Goal: Task Accomplishment & Management: Complete application form

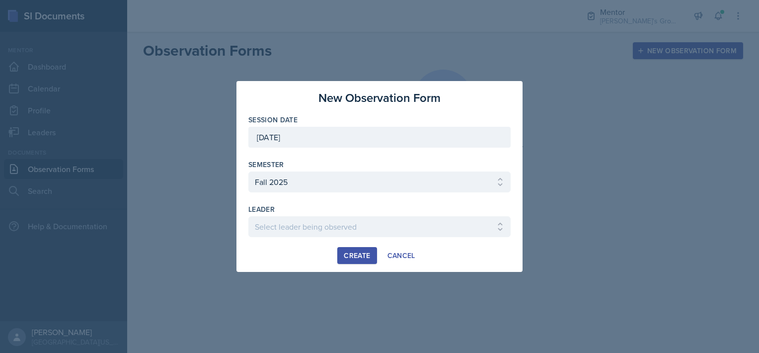
select select "19fb88f7-c89b-4031-b5a0-458fd49807a1"
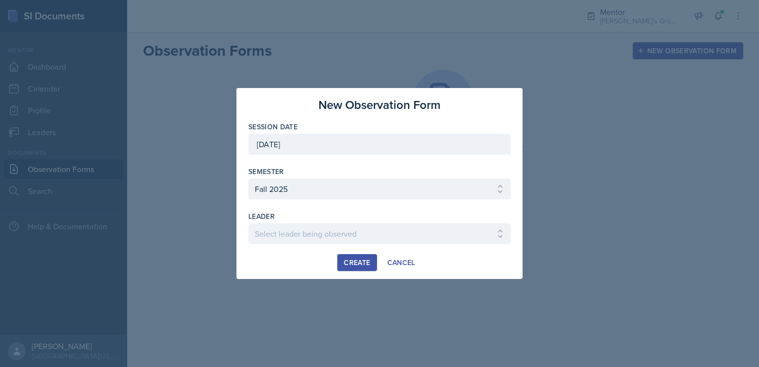
select select "688a52e3-6a49-47e8-81aa-29f40788cf0f"
click at [249, 223] on select "Select leader being observed [PERSON_NAME] / [GEOGRAPHIC_DATA] 172 / [PERSON_NA…" at bounding box center [380, 233] width 262 height 21
click at [357, 263] on div "Create" at bounding box center [357, 262] width 26 height 8
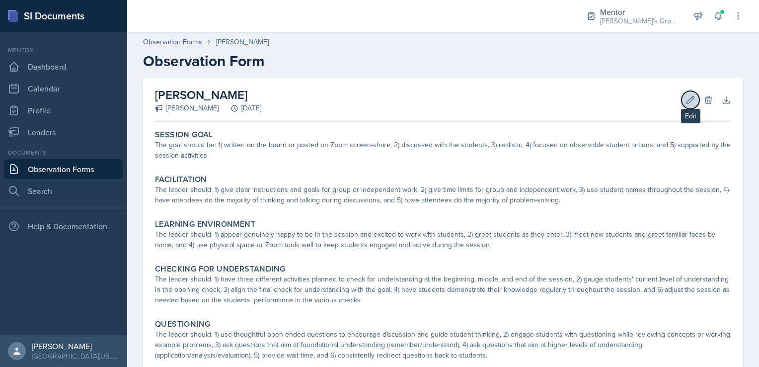
click at [687, 103] on icon at bounding box center [690, 99] width 7 height 7
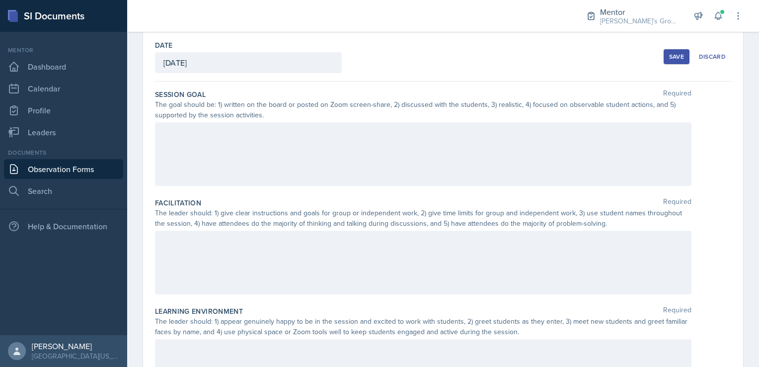
scroll to position [47, 0]
click at [393, 151] on div at bounding box center [423, 153] width 537 height 64
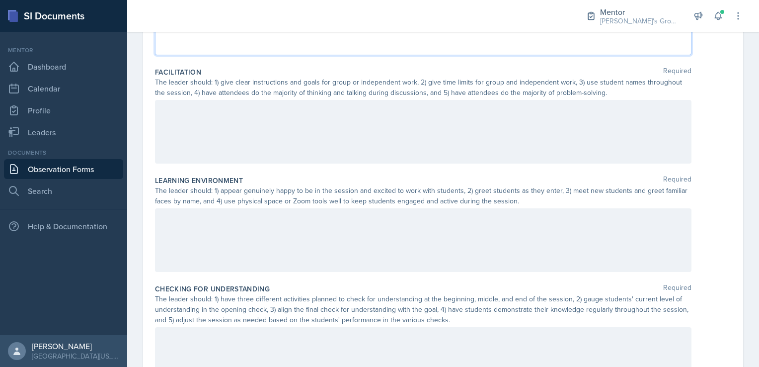
scroll to position [175, 0]
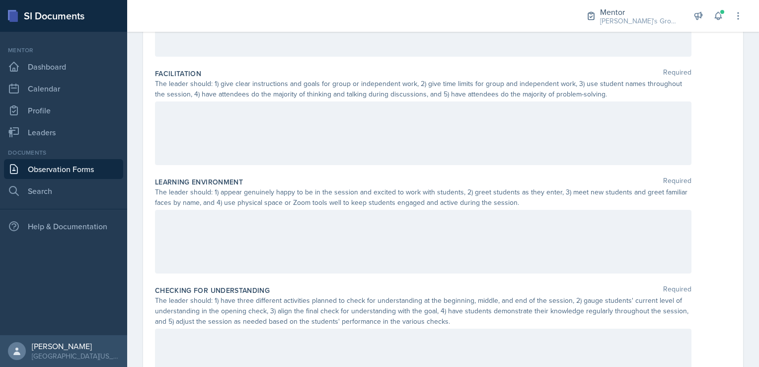
click at [352, 230] on div at bounding box center [423, 242] width 537 height 64
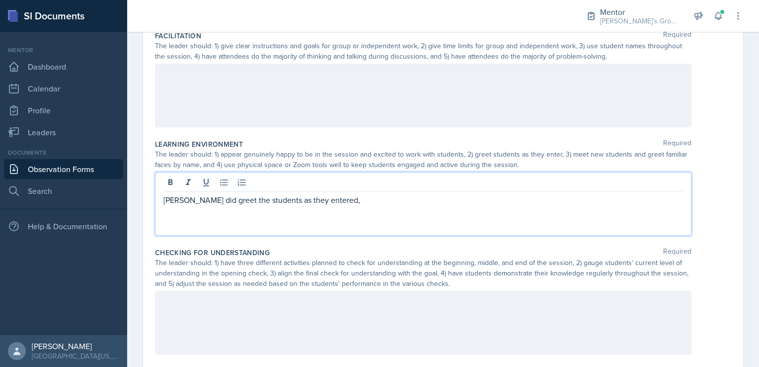
scroll to position [213, 0]
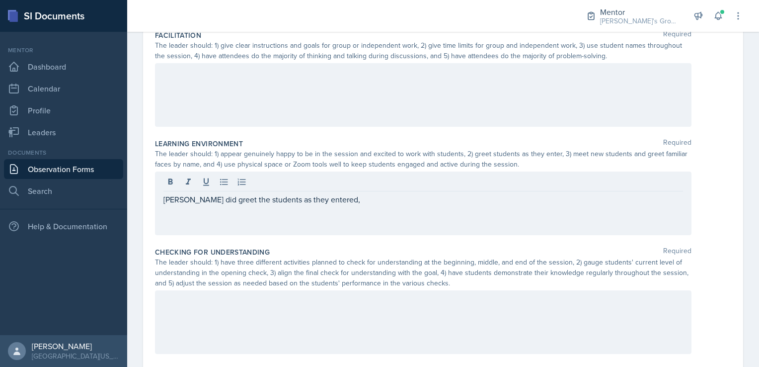
drag, startPoint x: 604, startPoint y: 27, endPoint x: 430, endPoint y: 188, distance: 237.0
click at [430, 188] on div at bounding box center [424, 183] width 520 height 16
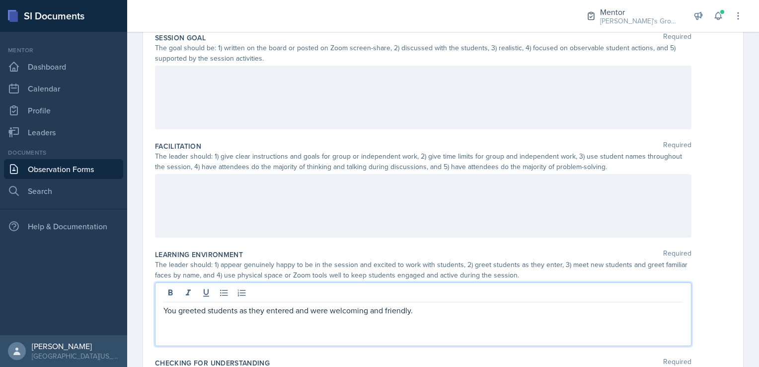
scroll to position [0, 0]
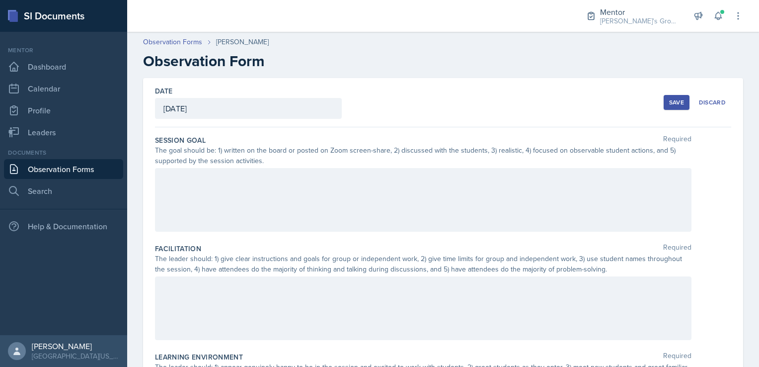
click at [373, 188] on div at bounding box center [423, 200] width 537 height 64
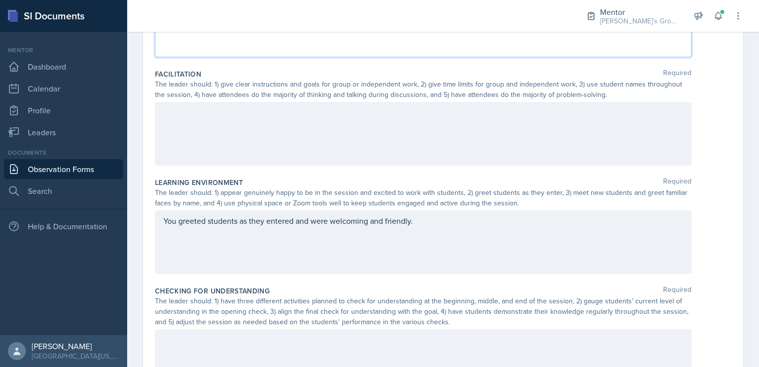
scroll to position [191, 0]
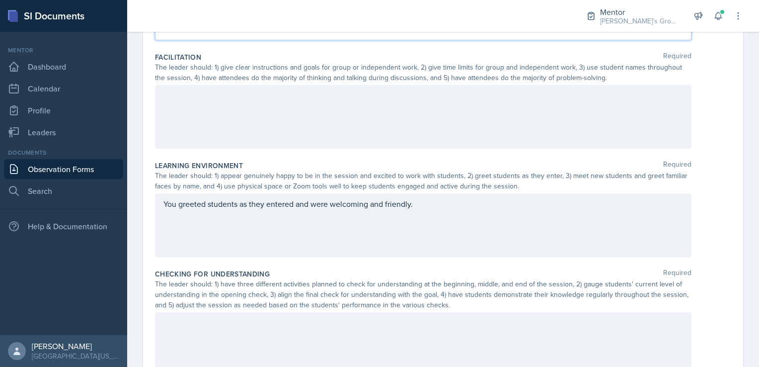
click at [433, 210] on p "You greeted students as they entered and were welcoming and friendly." at bounding box center [424, 204] width 520 height 12
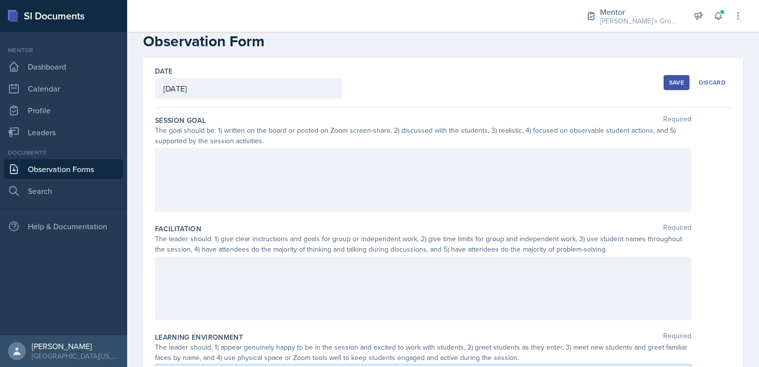
scroll to position [37, 0]
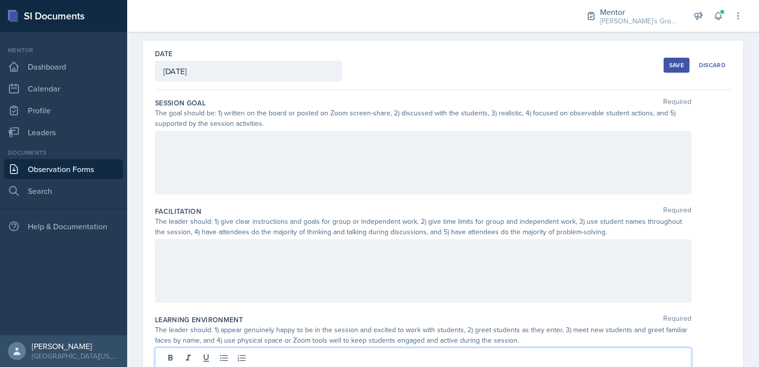
click at [381, 147] on p at bounding box center [424, 141] width 520 height 12
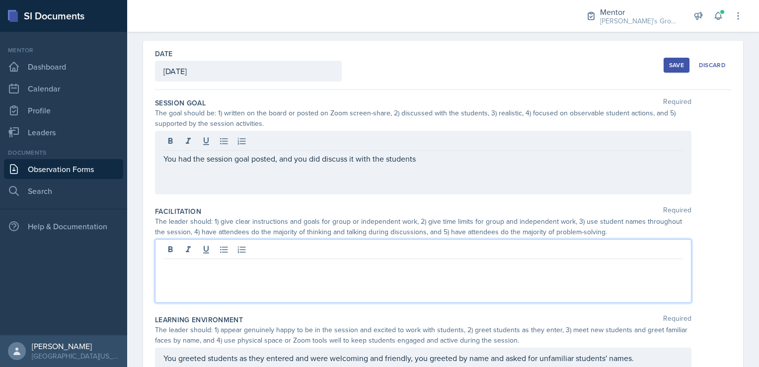
click at [338, 254] on div at bounding box center [423, 271] width 537 height 64
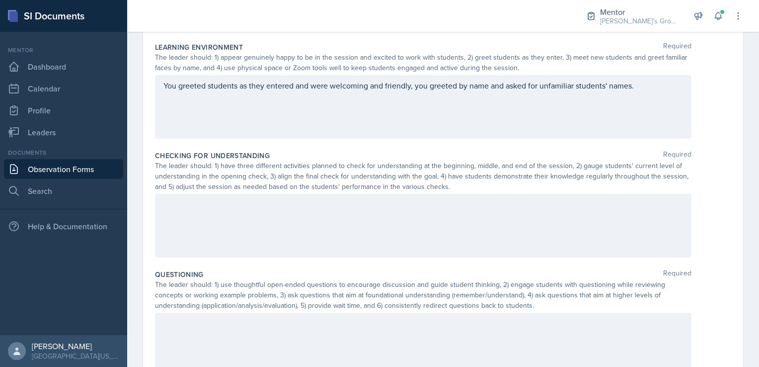
scroll to position [310, 0]
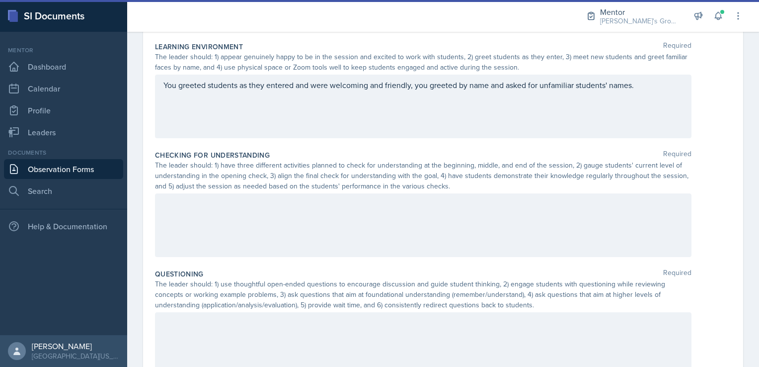
click at [441, 225] on div at bounding box center [423, 225] width 537 height 64
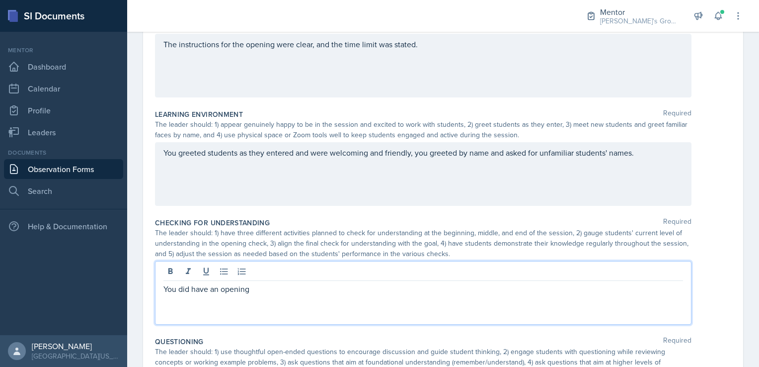
scroll to position [243, 0]
click at [640, 152] on p "You greeted students as they entered and were welcoming and friendly, you greet…" at bounding box center [424, 153] width 520 height 12
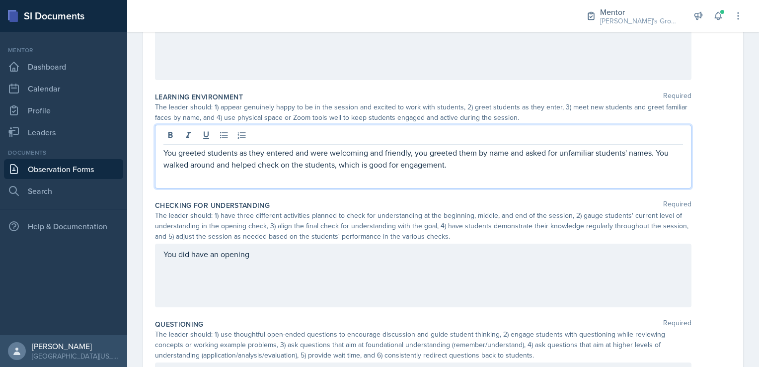
click at [451, 166] on p "You greeted students as they entered and were welcoming and friendly, you greet…" at bounding box center [424, 159] width 520 height 24
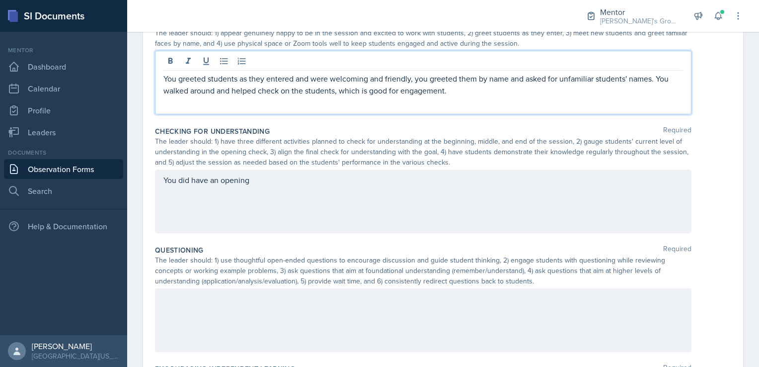
scroll to position [334, 0]
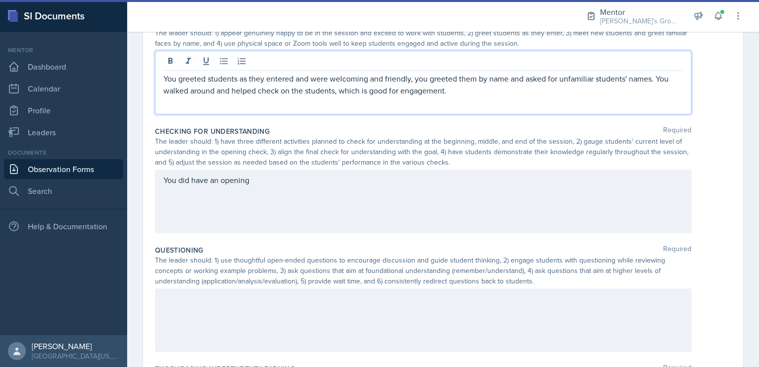
click at [412, 176] on div "You did have an opening" at bounding box center [423, 201] width 537 height 64
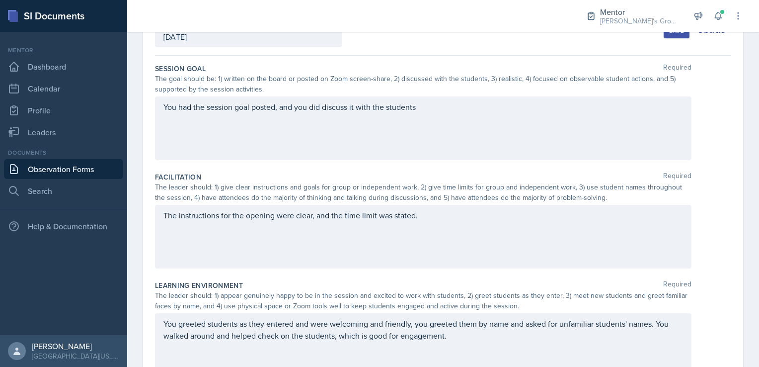
scroll to position [88, 0]
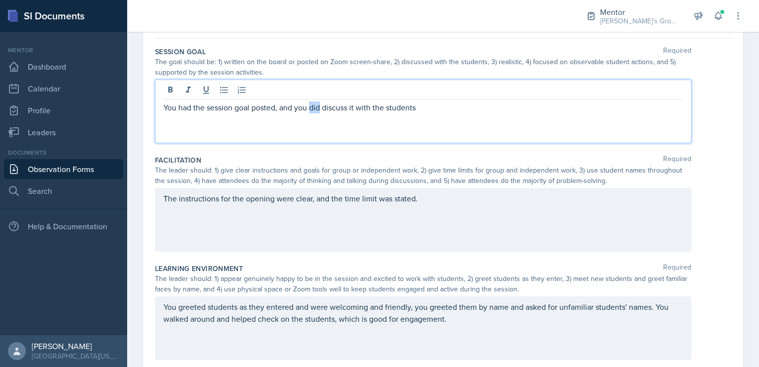
drag, startPoint x: 312, startPoint y: 107, endPoint x: 320, endPoint y: 107, distance: 8.0
click at [320, 107] on p "You had the session goal posted, and you did discuss it with the students" at bounding box center [424, 107] width 520 height 12
click at [336, 107] on p "You had the session goal posted, and you discuss it with the students" at bounding box center [424, 107] width 520 height 12
click at [416, 107] on p "You had the session goal posted, and you discussed it with the students" at bounding box center [424, 107] width 520 height 12
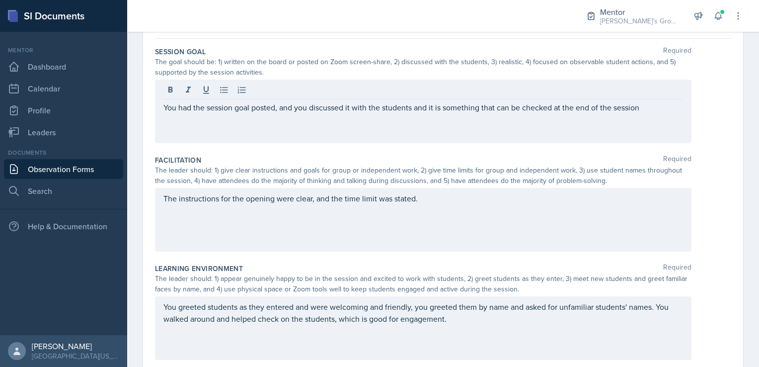
click at [434, 206] on div "The instructions for the opening were clear, and the time limit was stated." at bounding box center [423, 220] width 537 height 64
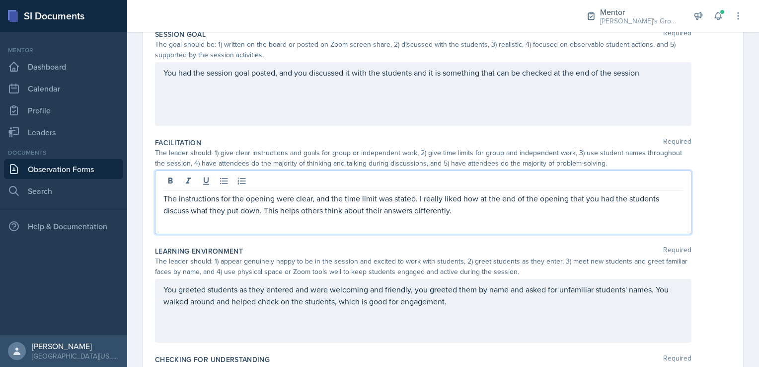
scroll to position [116, 0]
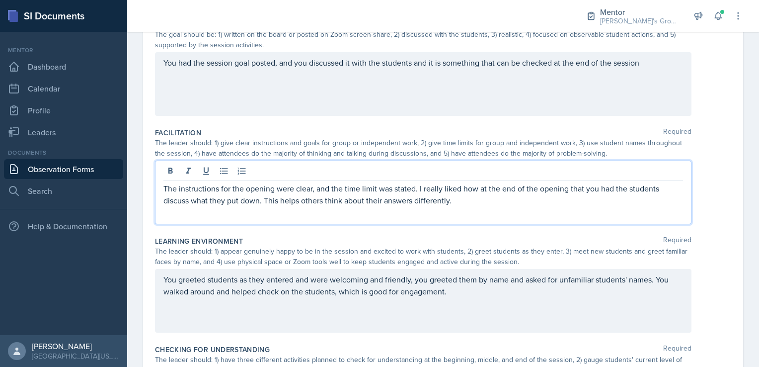
click at [260, 200] on p "The instructions for the opening were clear, and the time limit was stated. I r…" at bounding box center [424, 194] width 520 height 24
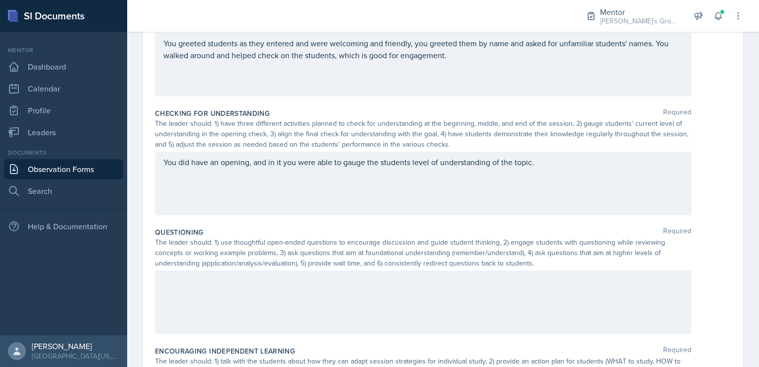
scroll to position [352, 0]
click at [537, 160] on div "You did have an opening, and in it you were able to gauge the students level of…" at bounding box center [423, 184] width 537 height 64
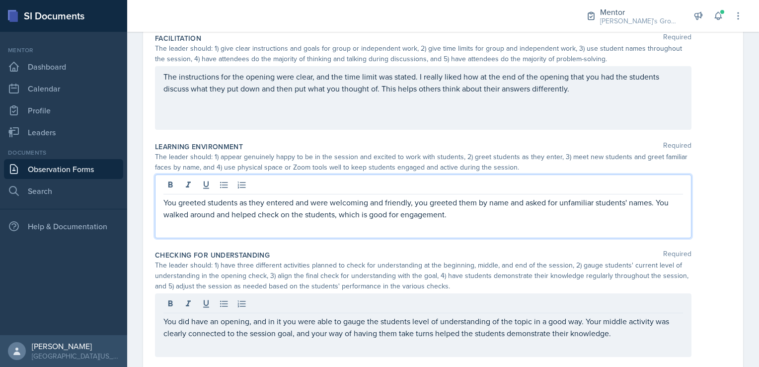
scroll to position [227, 0]
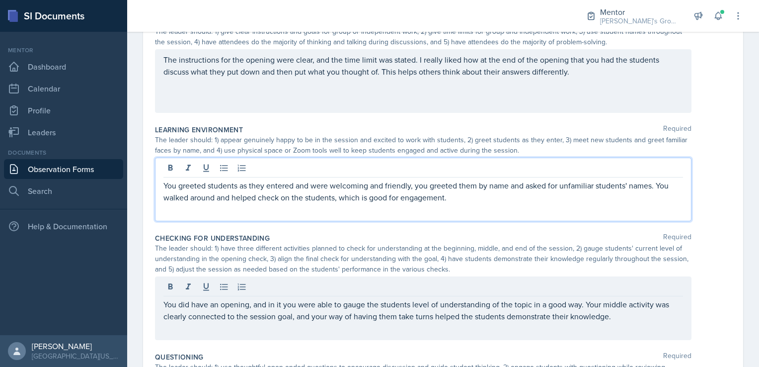
click at [463, 199] on p "You greeted students as they entered and were welcoming and friendly, you greet…" at bounding box center [424, 191] width 520 height 24
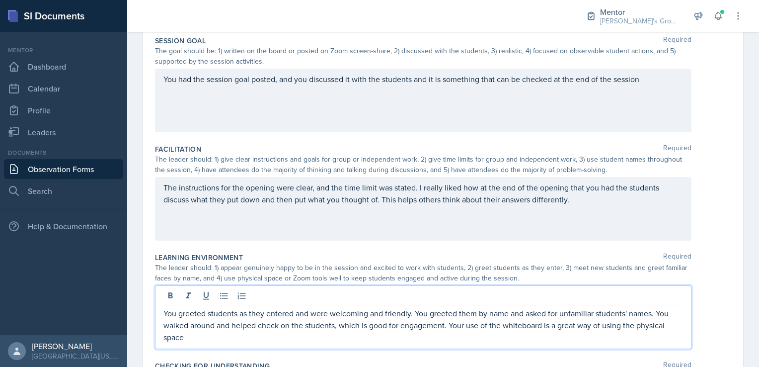
scroll to position [117, 0]
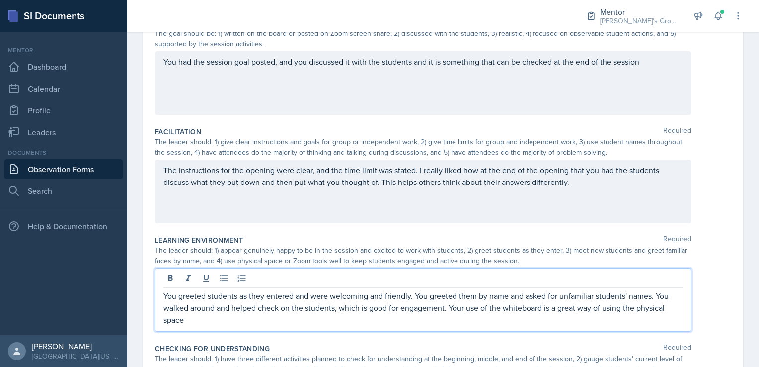
click at [588, 188] on p "The instructions for the opening were clear, and the time limit was stated. I r…" at bounding box center [424, 176] width 520 height 24
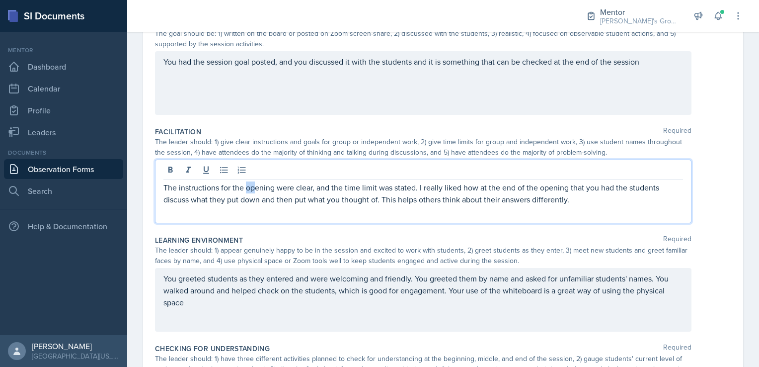
drag, startPoint x: 246, startPoint y: 187, endPoint x: 255, endPoint y: 186, distance: 9.5
click at [255, 186] on p "The instructions for the opening were clear, and the time limit was stated. I r…" at bounding box center [424, 193] width 520 height 24
drag, startPoint x: 232, startPoint y: 186, endPoint x: 273, endPoint y: 185, distance: 40.8
click at [273, 185] on p "The instructions for the opening were clear, and the time limit was stated. I r…" at bounding box center [424, 193] width 520 height 24
click at [609, 197] on p "The instructions for all of the activities were clear, and the time limit was s…" at bounding box center [424, 193] width 520 height 24
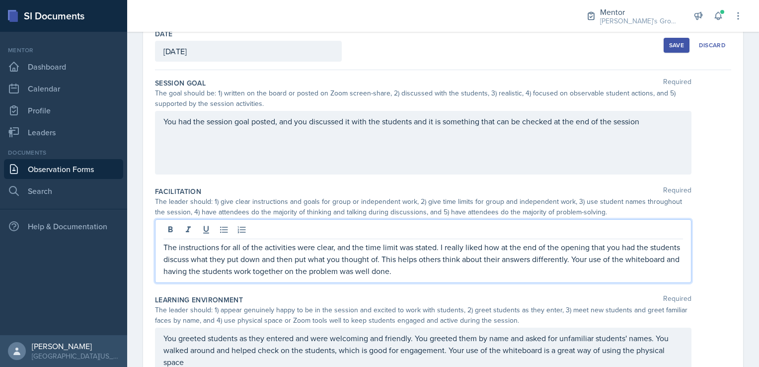
scroll to position [74, 0]
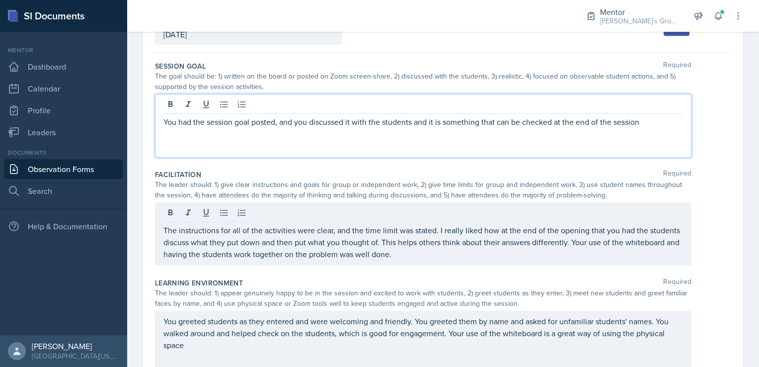
click at [645, 120] on p "You had the session goal posted, and you discussed it with the students and it …" at bounding box center [424, 122] width 520 height 12
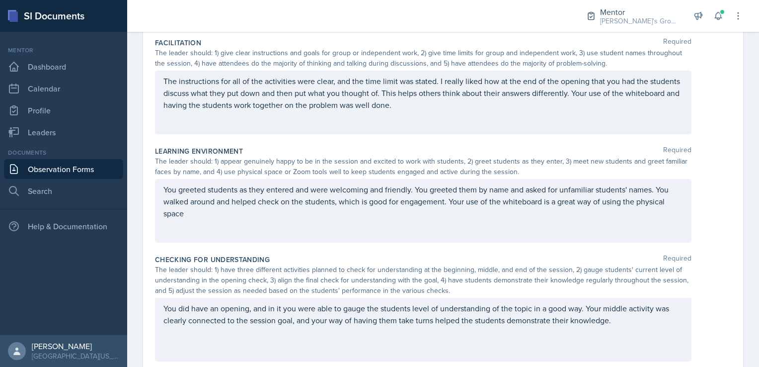
scroll to position [223, 0]
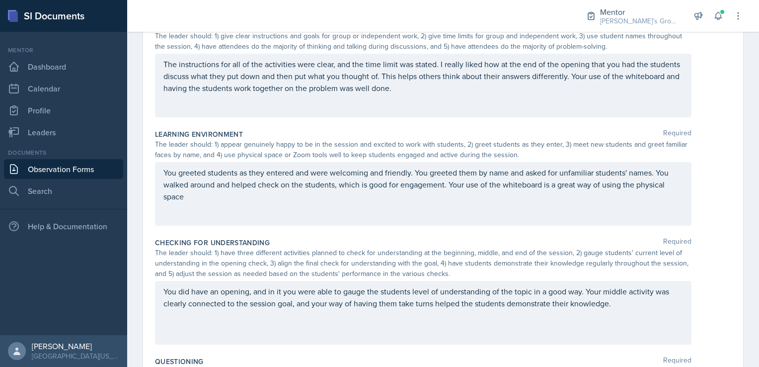
click at [236, 202] on p "You greeted students as they entered and were welcoming and friendly. You greet…" at bounding box center [424, 184] width 520 height 36
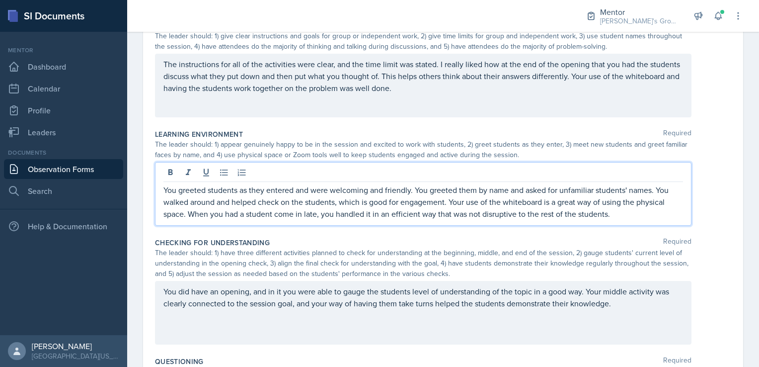
click at [610, 212] on p "You greeted students as they entered and were welcoming and friendly. You greet…" at bounding box center [424, 202] width 520 height 36
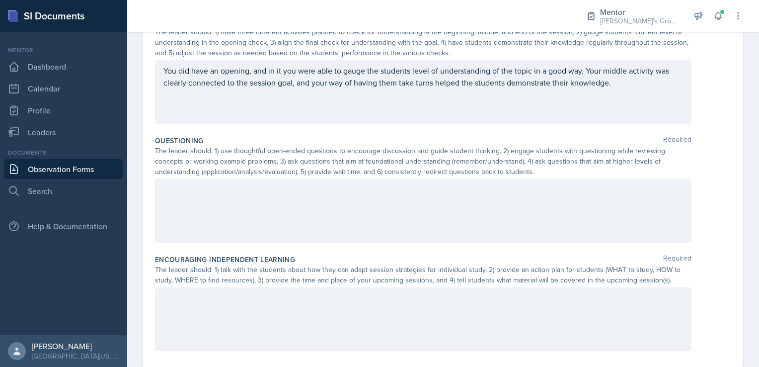
scroll to position [444, 0]
click at [503, 207] on div at bounding box center [423, 210] width 537 height 64
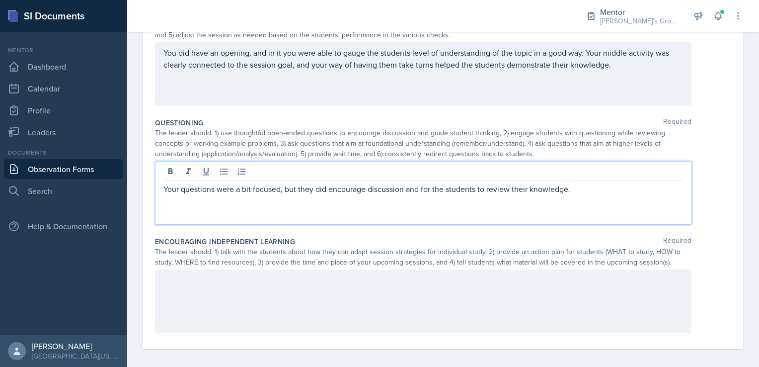
click at [573, 187] on p "Your questions were a bit focused, but they did encourage discussion and for th…" at bounding box center [424, 189] width 520 height 12
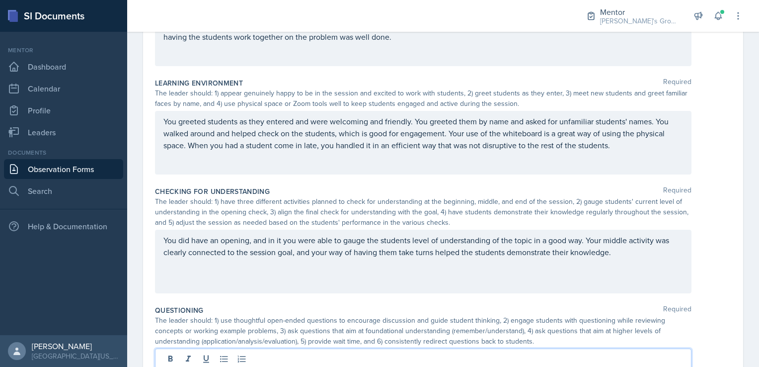
scroll to position [291, 0]
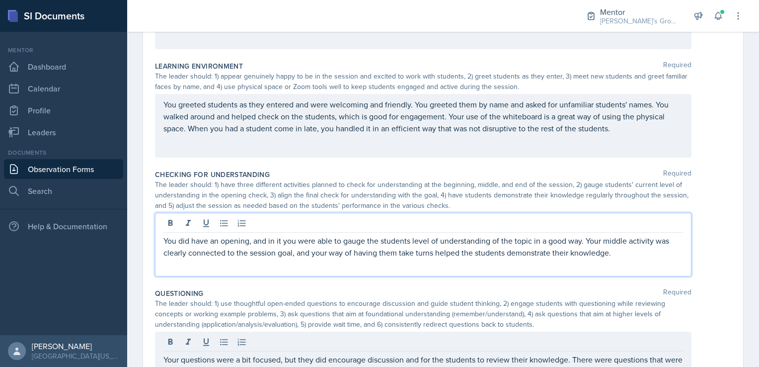
click at [634, 251] on p "You did have an opening, and in it you were able to gauge the students level of…" at bounding box center [424, 247] width 520 height 24
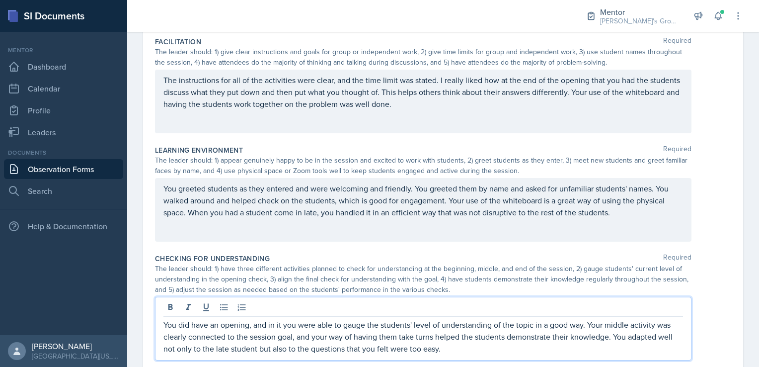
scroll to position [205, 0]
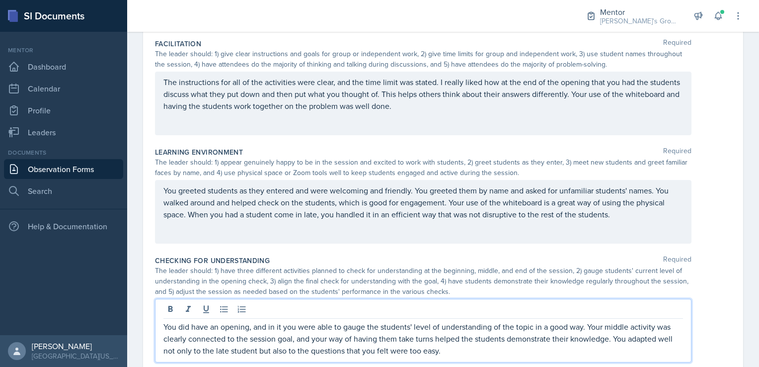
click at [625, 221] on div "You greeted students as they entered and were welcoming and friendly. You greet…" at bounding box center [423, 212] width 537 height 64
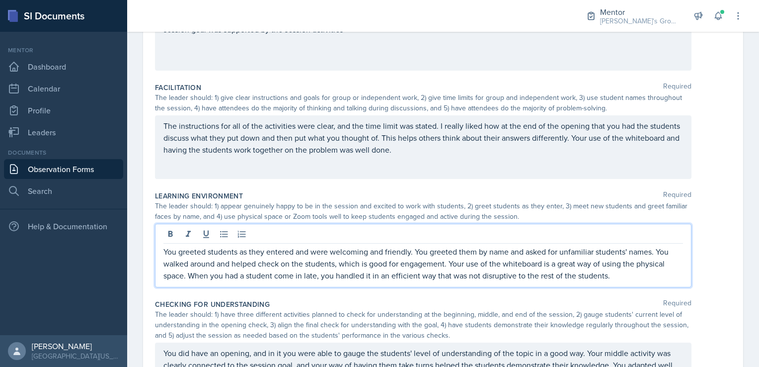
scroll to position [178, 0]
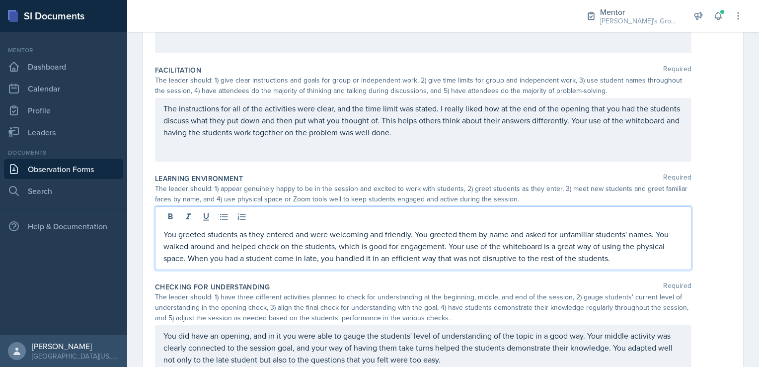
click at [500, 138] on p "The instructions for all of the activities were clear, and the time limit was s…" at bounding box center [424, 120] width 520 height 36
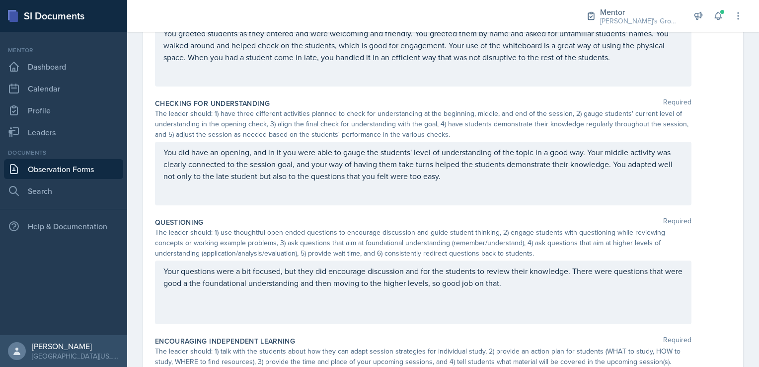
scroll to position [408, 0]
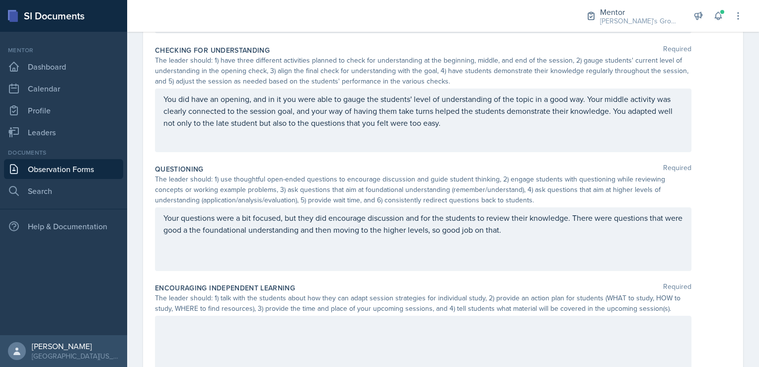
click at [531, 236] on p "Your questions were a bit focused, but they did encourage discussion and for th…" at bounding box center [424, 224] width 520 height 24
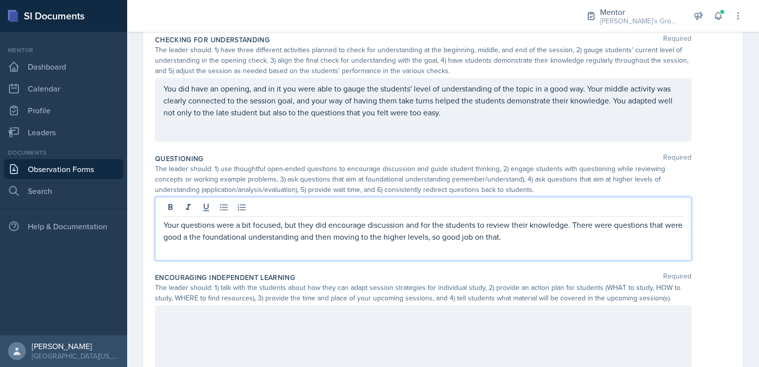
scroll to position [415, 0]
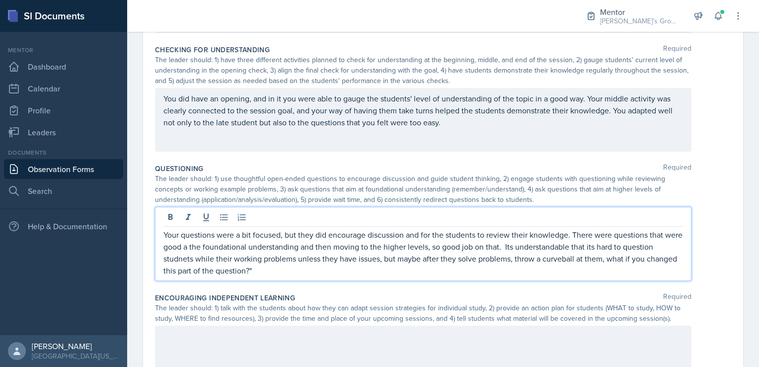
click at [607, 256] on p "Your questions were a bit focused, but they did encourage discussion and for th…" at bounding box center [424, 253] width 520 height 48
click at [461, 266] on p "Your questions were a bit focused, but they did encourage discussion and for th…" at bounding box center [424, 253] width 520 height 48
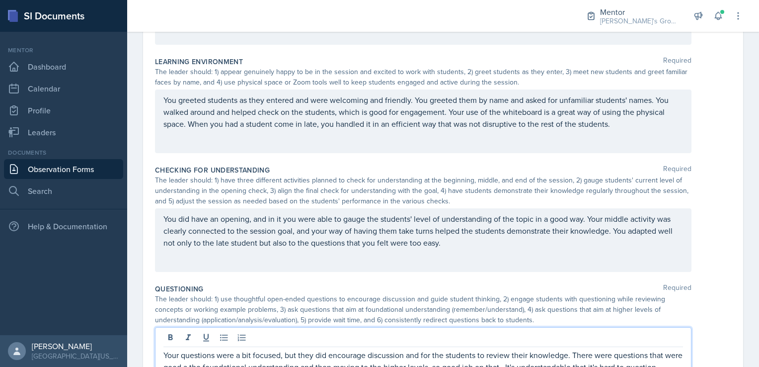
scroll to position [312, 0]
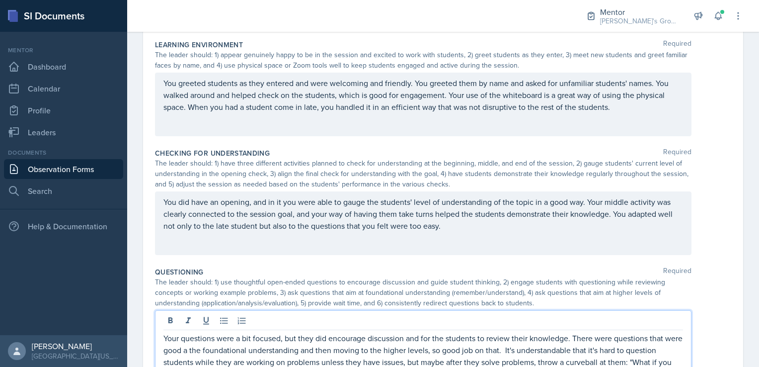
click at [636, 113] on p "You greeted students as they entered and were welcoming and friendly. You greet…" at bounding box center [424, 95] width 520 height 36
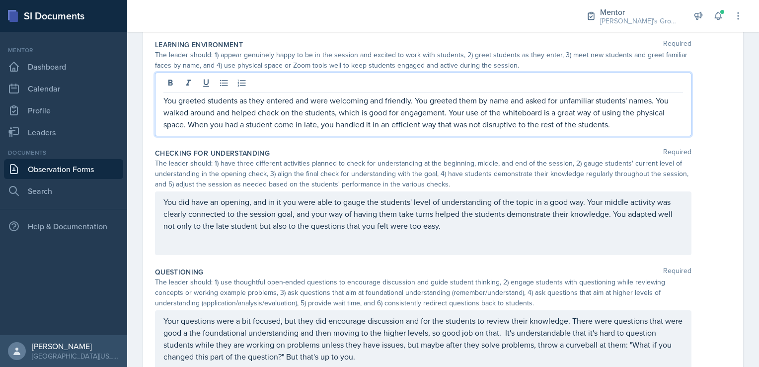
click at [490, 223] on p "You did have an opening, and in it you were able to gauge the students' level o…" at bounding box center [424, 214] width 520 height 36
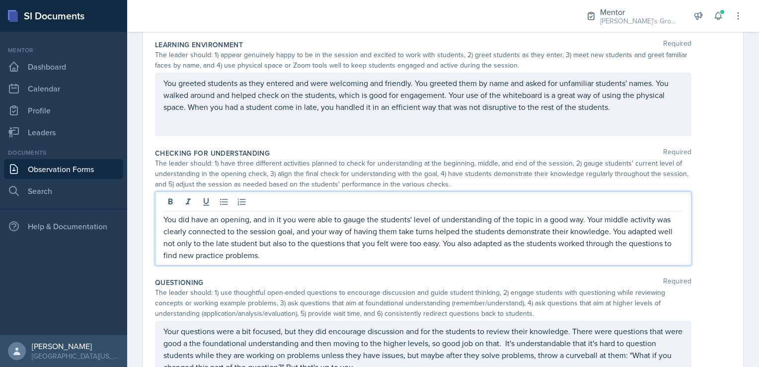
click at [264, 256] on p "You did have an opening, and in it you were able to gauge the students' level o…" at bounding box center [424, 237] width 520 height 48
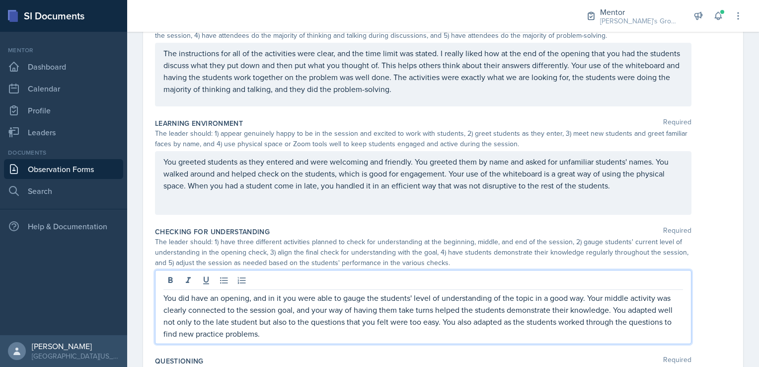
scroll to position [250, 0]
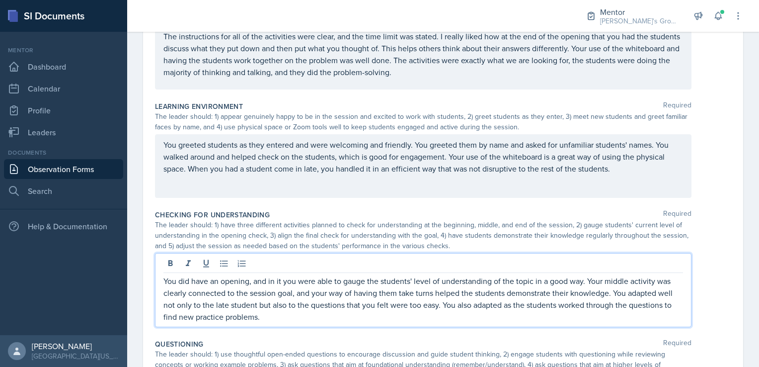
click at [640, 174] on p "You greeted students as they entered and were welcoming and friendly. You greet…" at bounding box center [424, 157] width 520 height 36
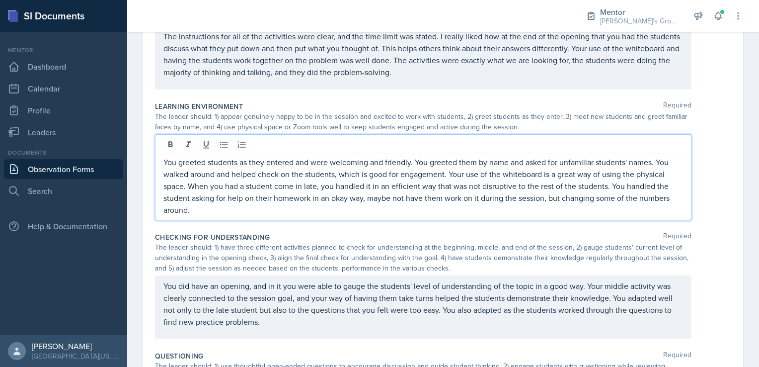
click at [564, 199] on p "You greeted students as they entered and were welcoming and friendly. You greet…" at bounding box center [424, 186] width 520 height 60
click at [393, 198] on p "You greeted students as they entered and were welcoming and friendly. You greet…" at bounding box center [424, 186] width 520 height 60
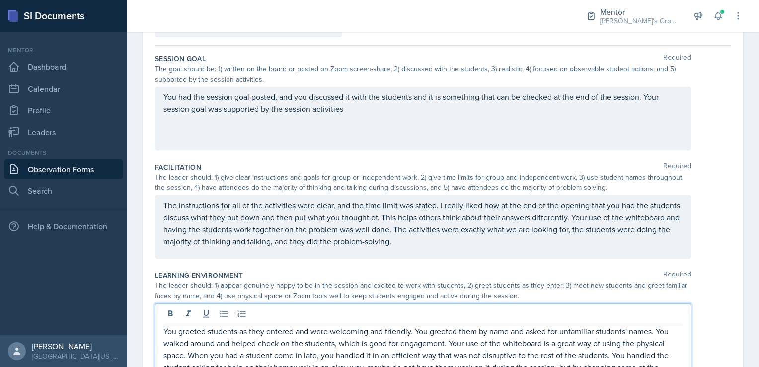
scroll to position [0, 0]
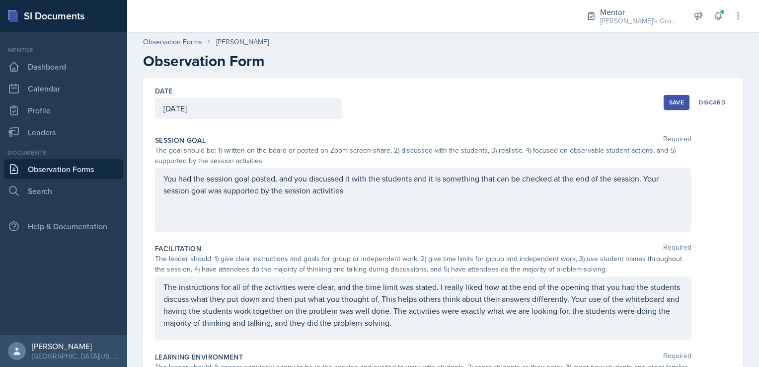
click at [673, 95] on button "Save" at bounding box center [677, 102] width 26 height 15
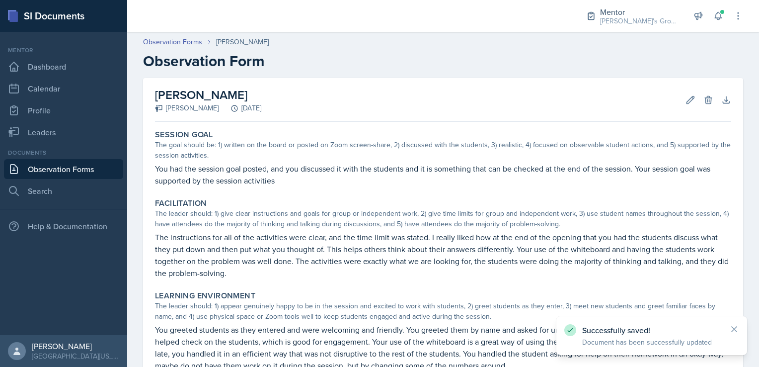
scroll to position [311, 0]
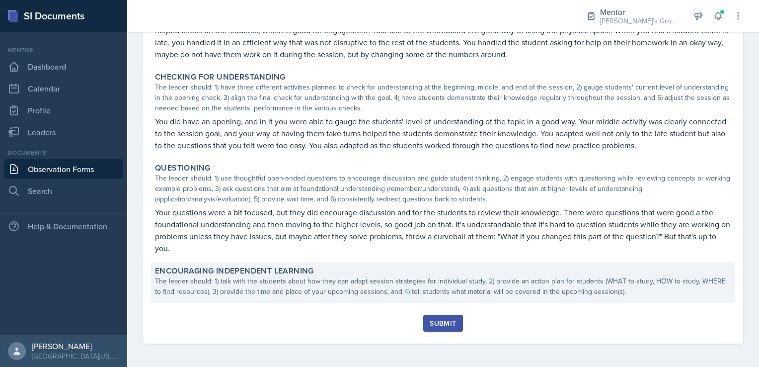
click at [268, 269] on label "Encouraging Independent Learning" at bounding box center [234, 271] width 159 height 10
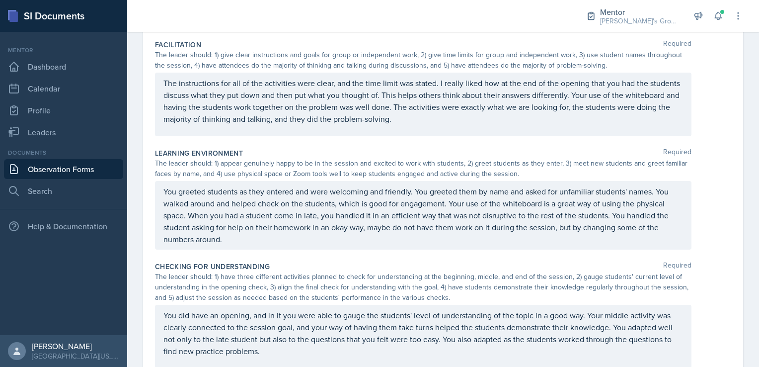
scroll to position [204, 0]
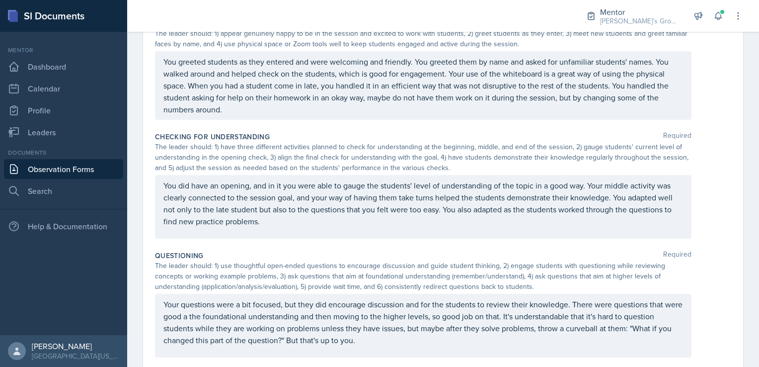
click at [322, 228] on div "You did have an opening, and in it you were able to gauge the students' level o…" at bounding box center [423, 207] width 537 height 64
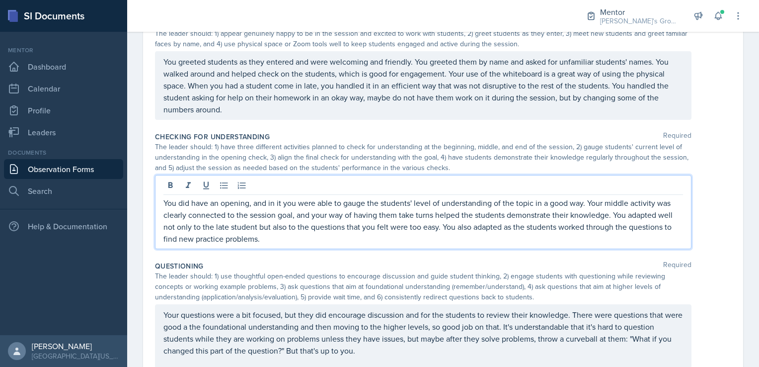
scroll to position [350, 0]
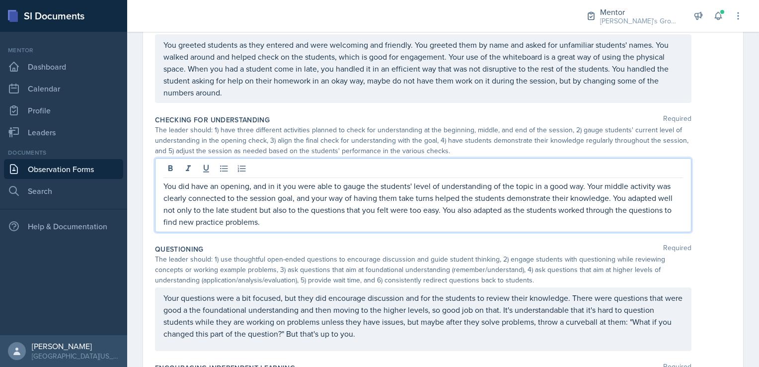
click at [314, 221] on p "You did have an opening, and in it you were able to gauge the students' level o…" at bounding box center [424, 204] width 520 height 48
click at [329, 223] on p "You did have an opening, and in it you were able to gauge the students' level o…" at bounding box center [424, 204] width 520 height 48
click at [380, 223] on p "You did have an opening, and in it you were able to gauge the students' level o…" at bounding box center [424, 204] width 520 height 48
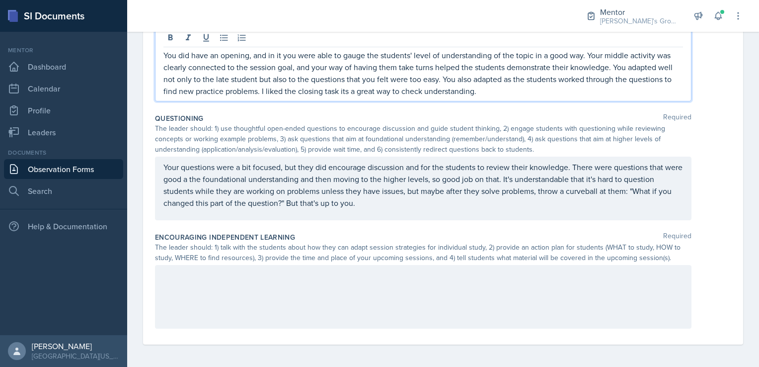
click at [272, 294] on div at bounding box center [423, 297] width 537 height 64
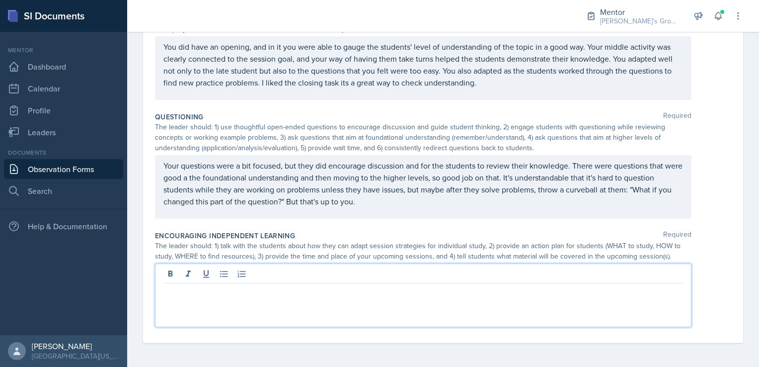
scroll to position [471, 0]
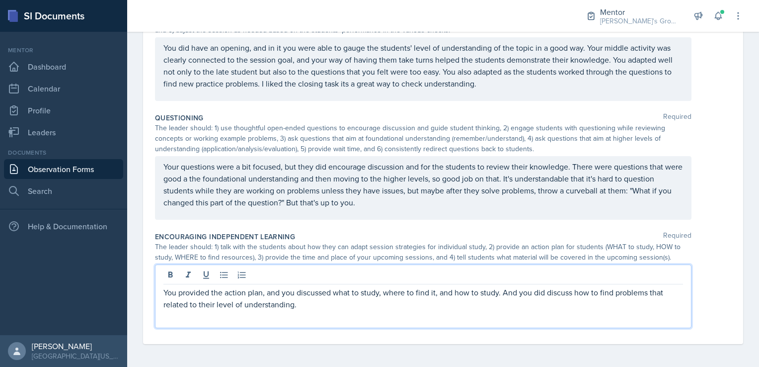
click at [327, 302] on p "You provided the action plan, and you discussed what to study, where to find it…" at bounding box center [424, 298] width 520 height 24
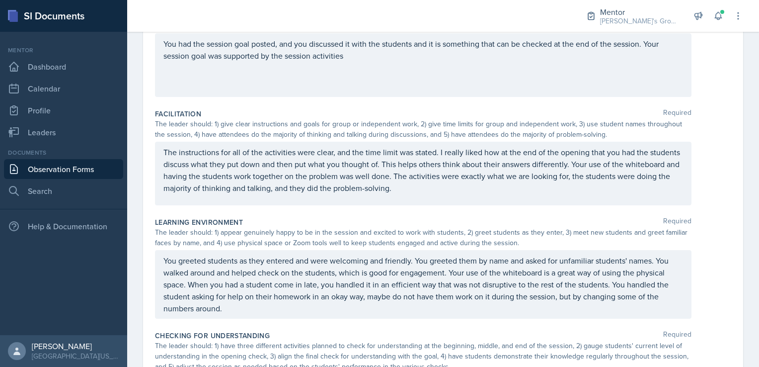
scroll to position [0, 0]
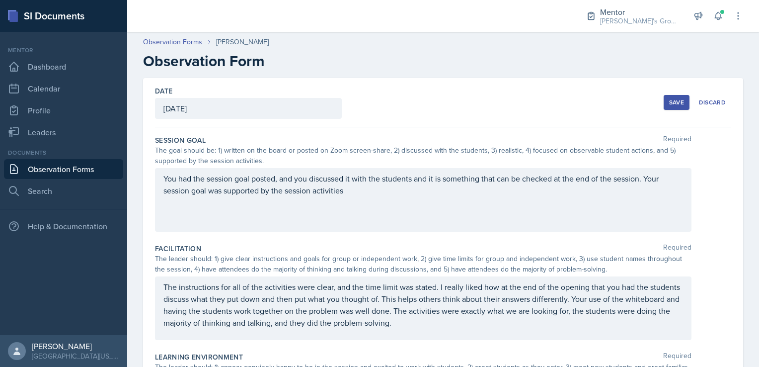
click at [664, 102] on button "Save" at bounding box center [677, 102] width 26 height 15
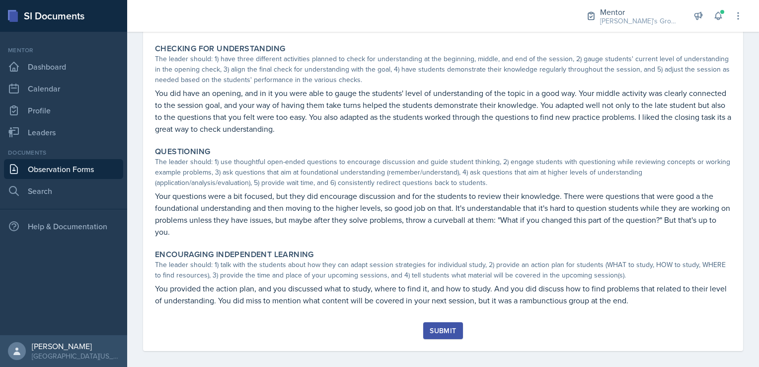
scroll to position [347, 0]
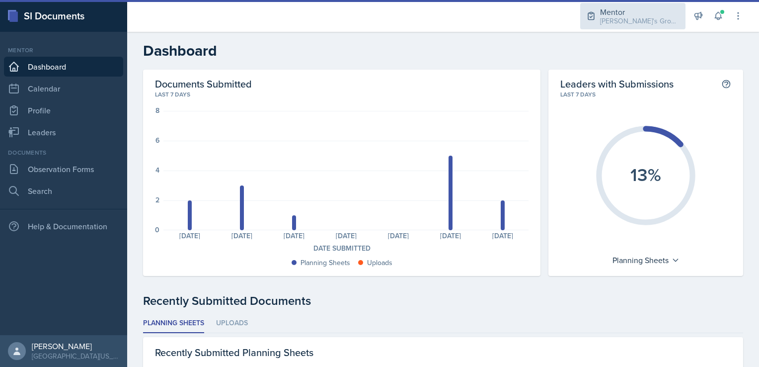
click at [626, 17] on div "[PERSON_NAME]'s Group / Fall 2025" at bounding box center [640, 21] width 80 height 10
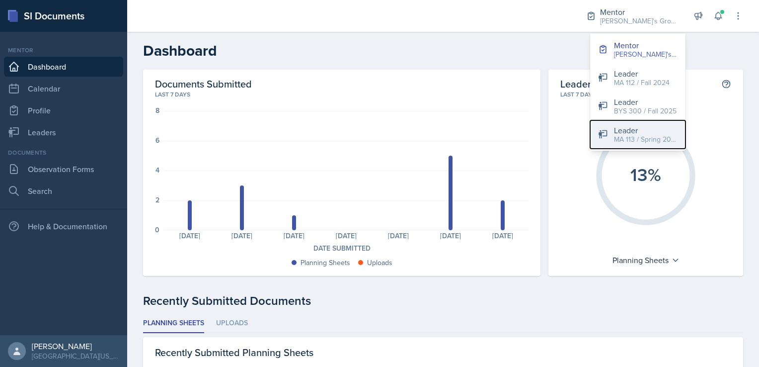
click at [627, 131] on div "Leader" at bounding box center [646, 130] width 64 height 12
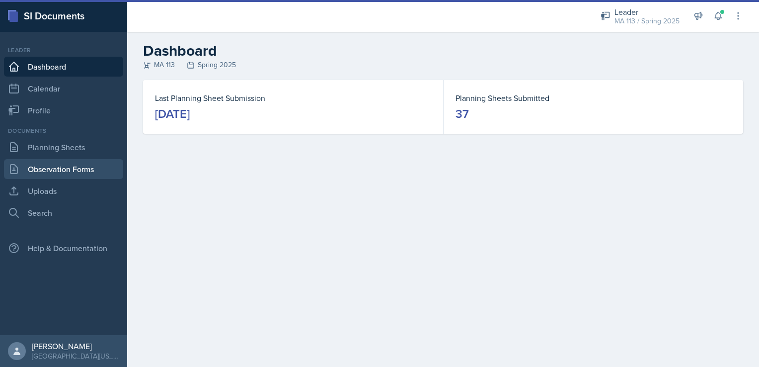
click at [80, 166] on link "Observation Forms" at bounding box center [63, 169] width 119 height 20
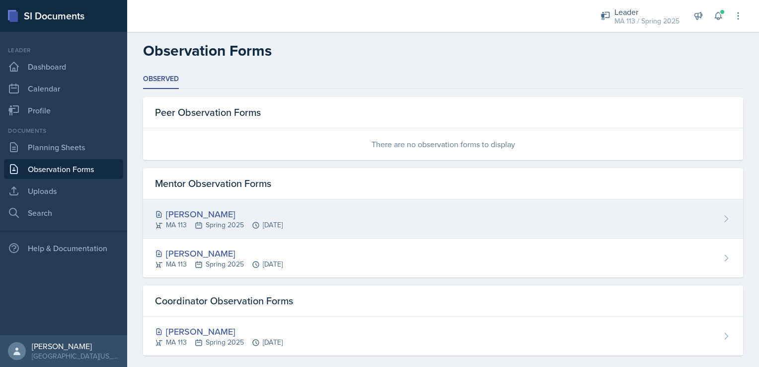
scroll to position [11, 0]
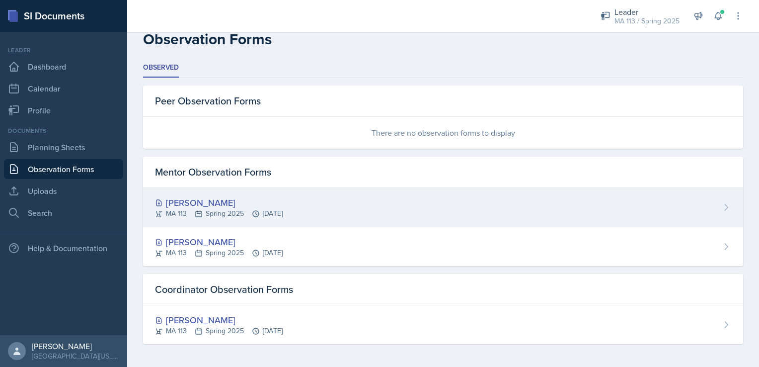
click at [237, 208] on div "MA 113 Spring 2025 Feb 28th, 2025" at bounding box center [219, 213] width 128 height 10
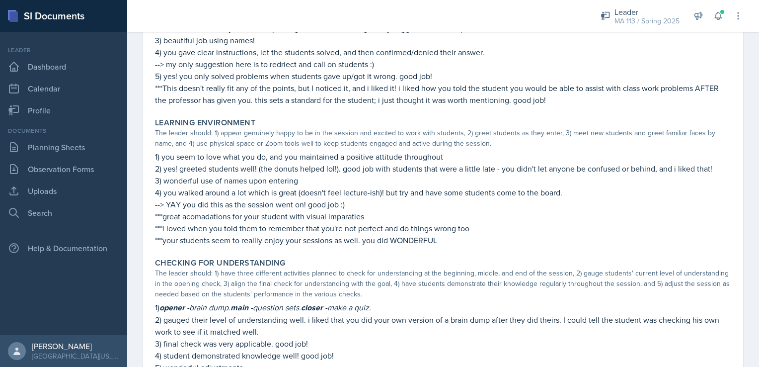
scroll to position [640, 0]
